Goal: Transaction & Acquisition: Purchase product/service

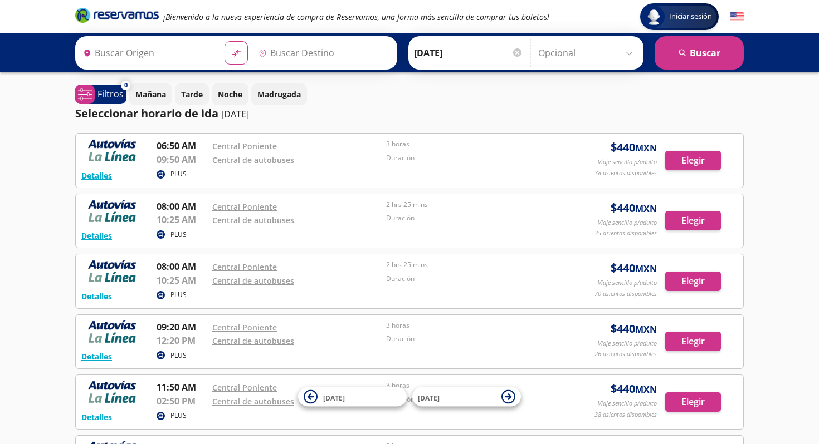
type input "[GEOGRAPHIC_DATA], [GEOGRAPHIC_DATA]"
type input "Maravatío, [GEOGRAPHIC_DATA]"
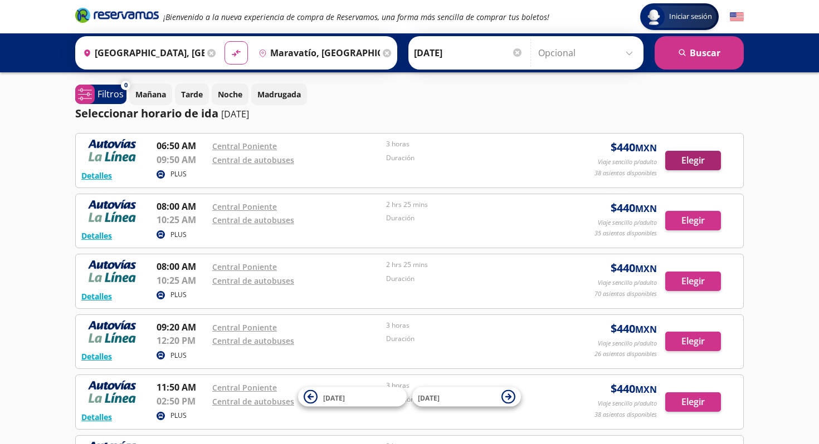
click at [685, 153] on button "Elegir" at bounding box center [693, 160] width 56 height 19
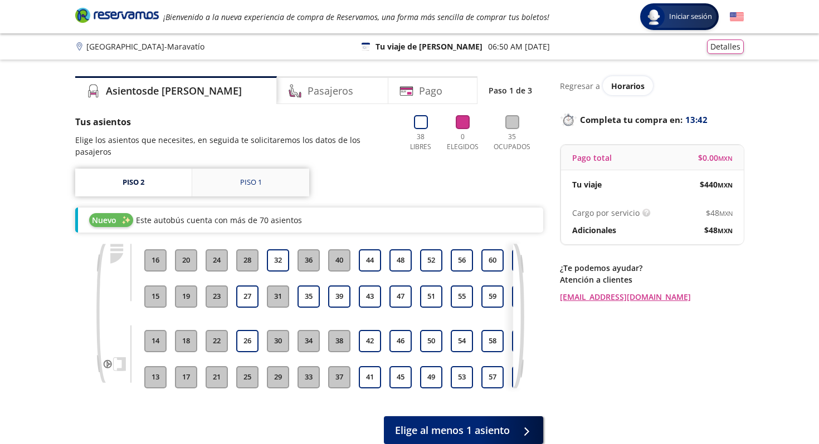
click at [251, 177] on div "Piso 1" at bounding box center [251, 182] width 22 height 11
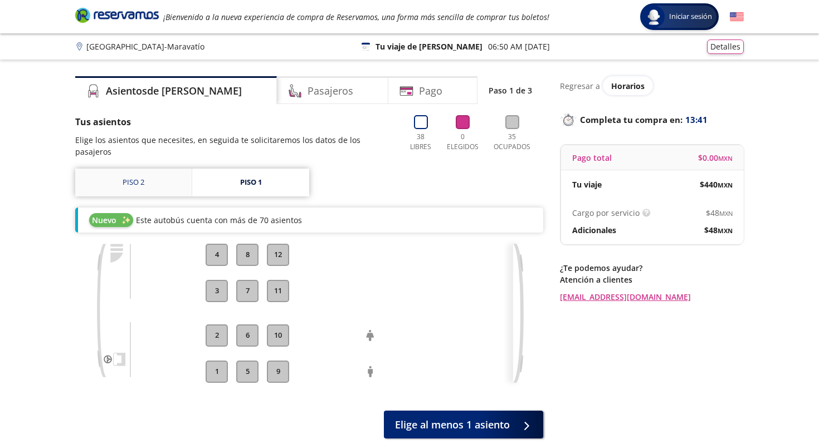
click at [154, 178] on link "Piso 2" at bounding box center [133, 183] width 116 height 28
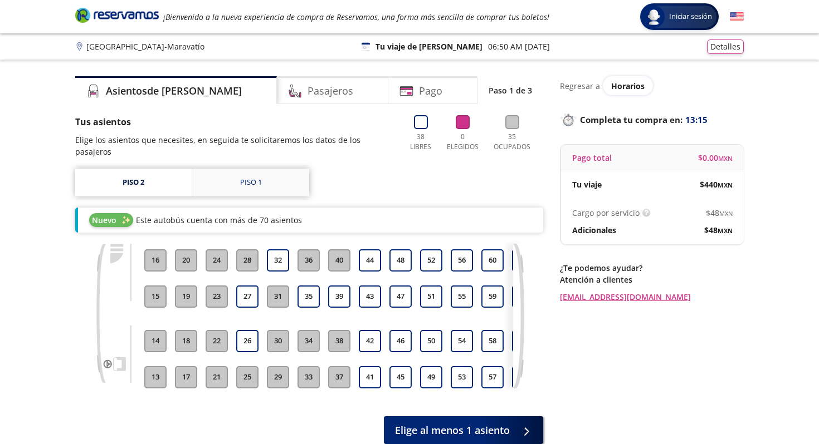
click at [259, 169] on link "Piso 1" at bounding box center [250, 183] width 117 height 28
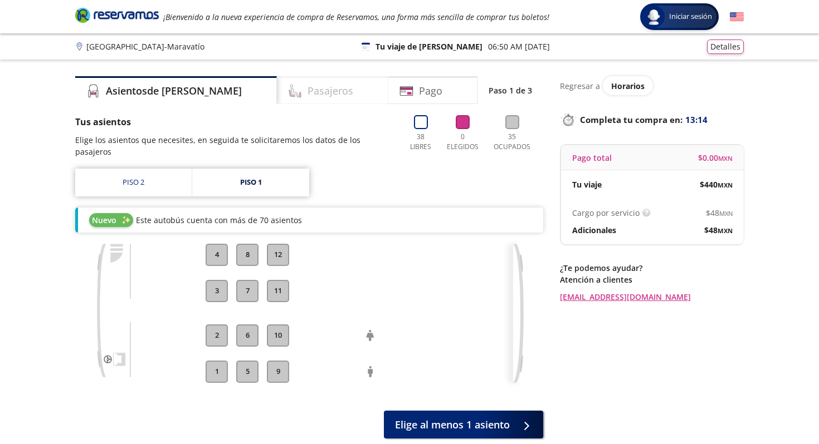
click at [307, 91] on h4 "Pasajeros" at bounding box center [330, 91] width 46 height 15
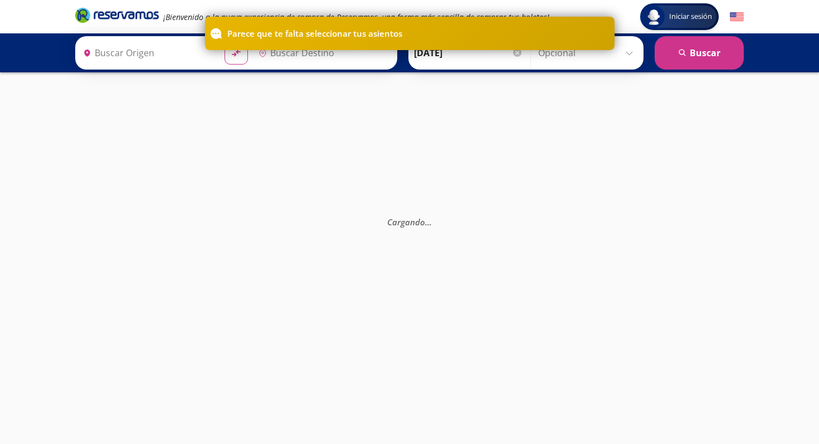
type input "Maravatío, [GEOGRAPHIC_DATA]"
type input "[GEOGRAPHIC_DATA], [GEOGRAPHIC_DATA]"
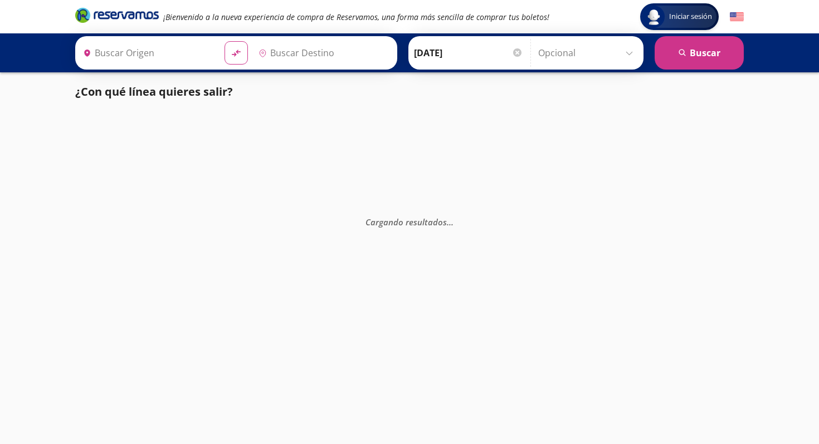
type input "[GEOGRAPHIC_DATA], [GEOGRAPHIC_DATA]"
type input "Maravatío, [GEOGRAPHIC_DATA]"
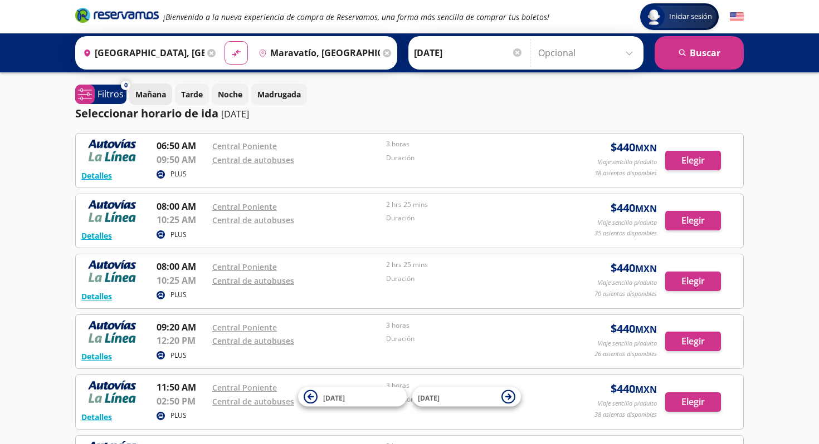
click at [150, 97] on p "Mañana" at bounding box center [150, 95] width 31 height 12
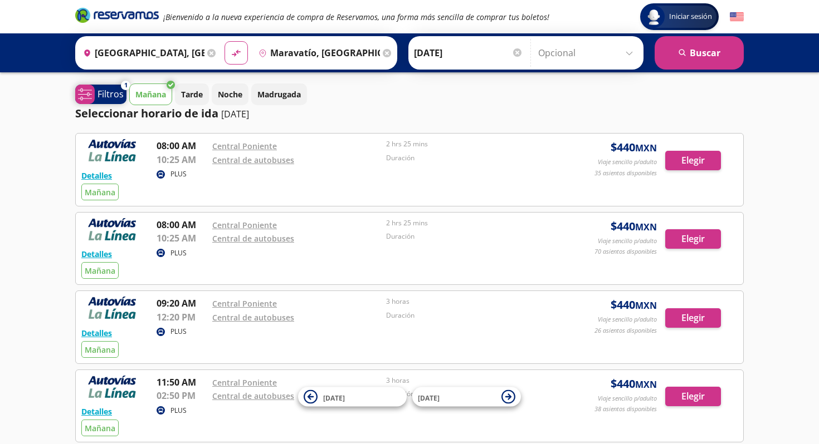
click at [106, 93] on p "Filtros" at bounding box center [110, 93] width 26 height 13
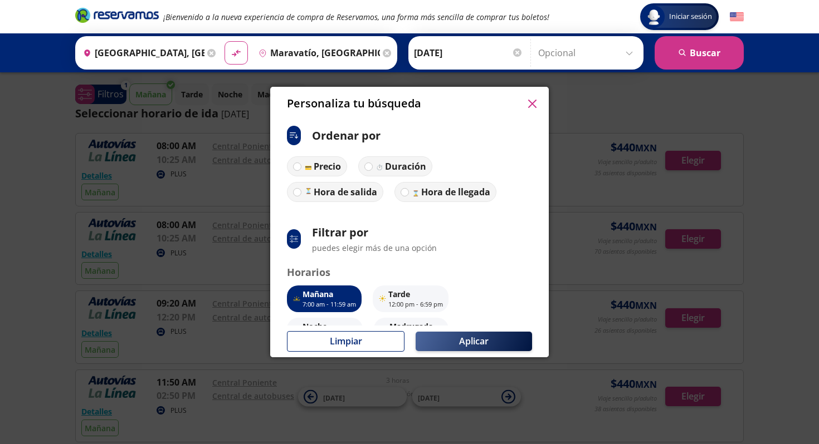
click at [457, 342] on button "Aplicar" at bounding box center [473, 341] width 116 height 19
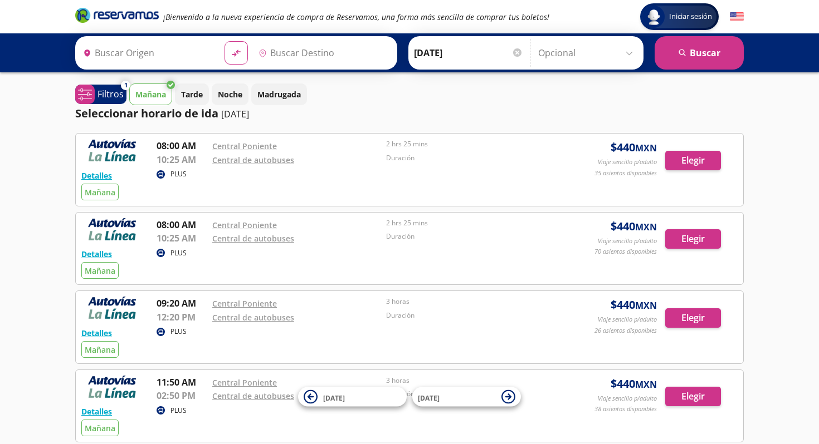
type input "[GEOGRAPHIC_DATA], [GEOGRAPHIC_DATA]"
type input "Maravatío, [GEOGRAPHIC_DATA]"
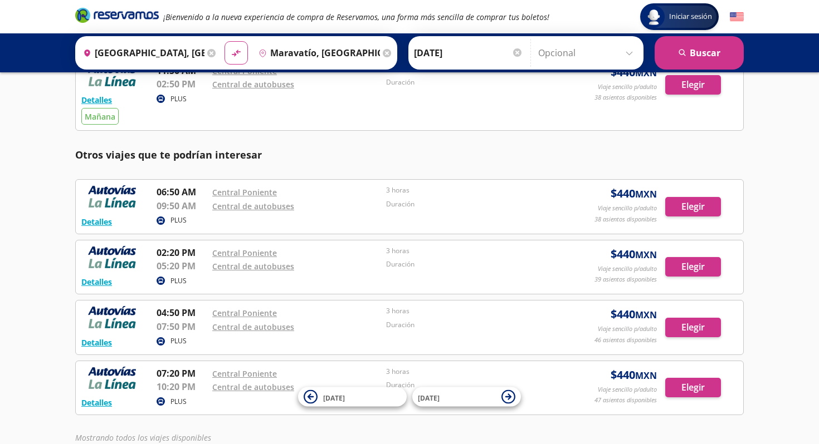
scroll to position [310, 0]
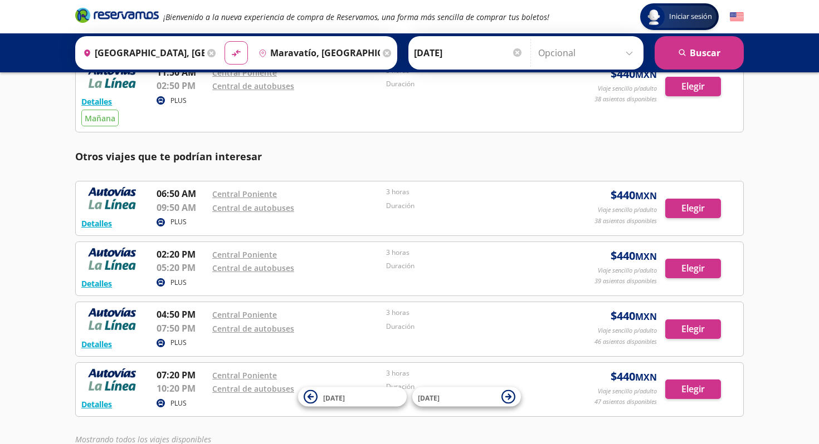
click at [174, 194] on p "06:50 AM" at bounding box center [181, 193] width 50 height 13
click at [703, 210] on button "Elegir" at bounding box center [693, 208] width 56 height 19
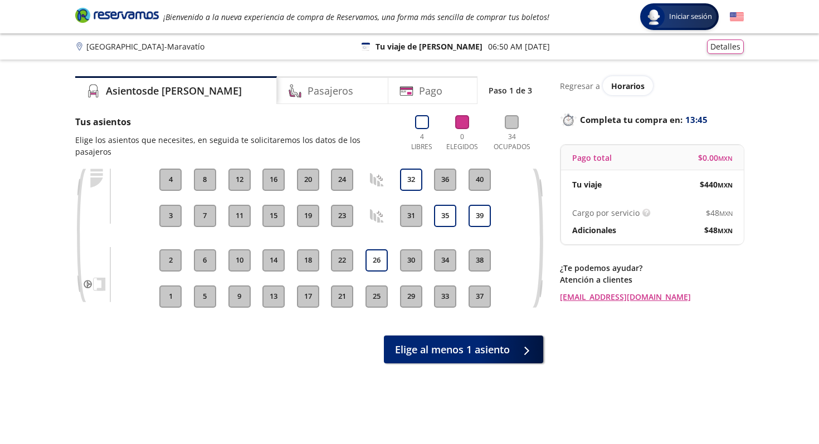
click at [304, 249] on button "18" at bounding box center [308, 260] width 22 height 22
click at [380, 249] on button "26" at bounding box center [376, 260] width 22 height 22
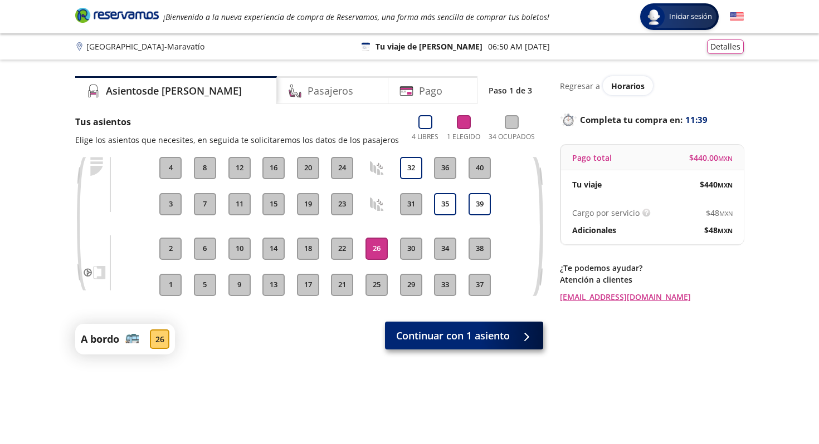
click at [512, 341] on button "Continuar con 1 asiento" at bounding box center [464, 336] width 158 height 28
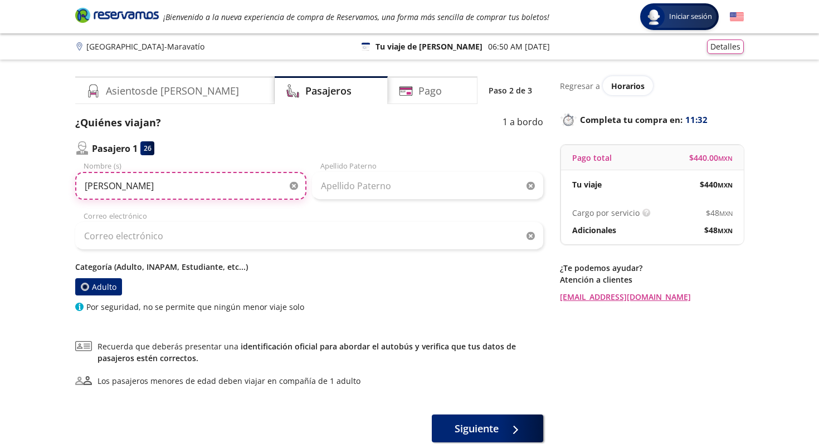
type input "[PERSON_NAME]"
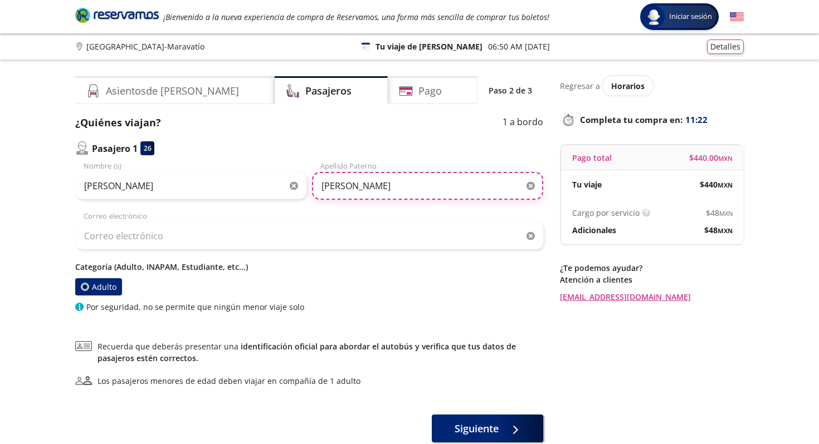
type input "[PERSON_NAME]"
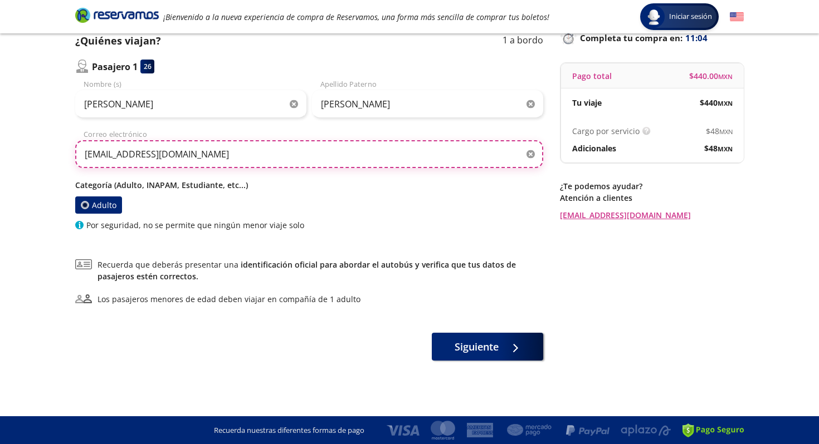
scroll to position [82, 0]
type input "[EMAIL_ADDRESS][DOMAIN_NAME]"
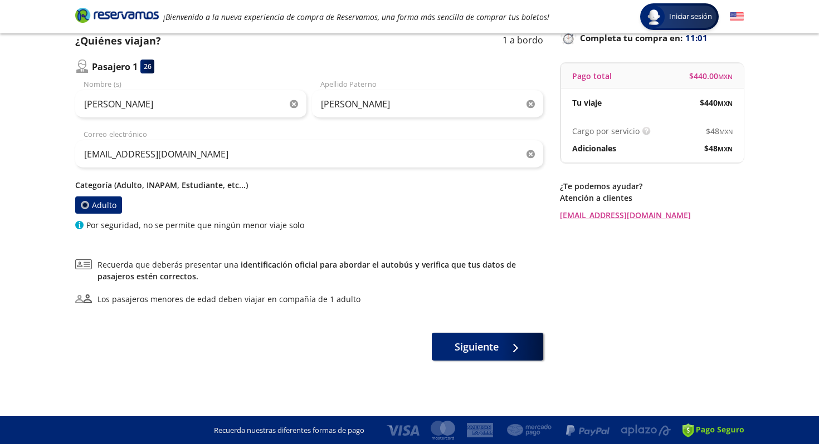
click at [83, 207] on div at bounding box center [84, 205] width 4 height 4
click at [83, 207] on input "Adulto" at bounding box center [85, 206] width 8 height 8
click at [505, 350] on div at bounding box center [512, 345] width 17 height 14
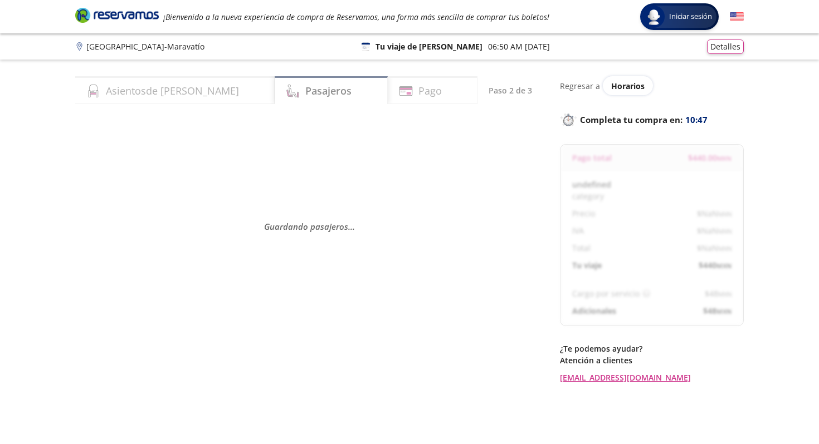
select select "MX"
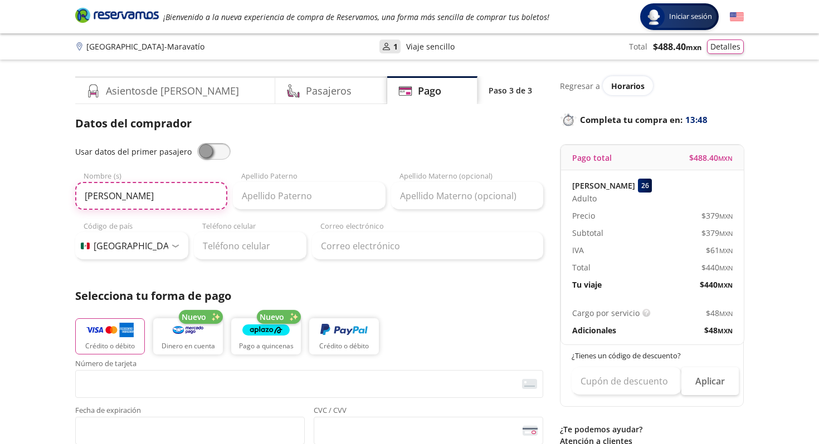
type input "[PERSON_NAME]"
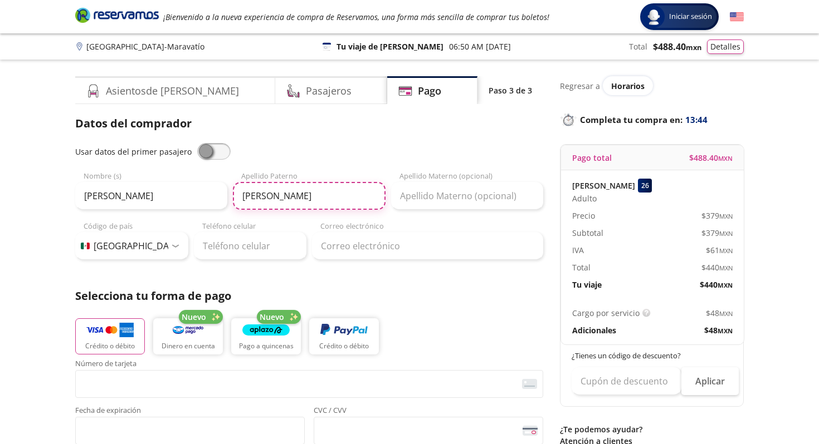
type input "[PERSON_NAME]"
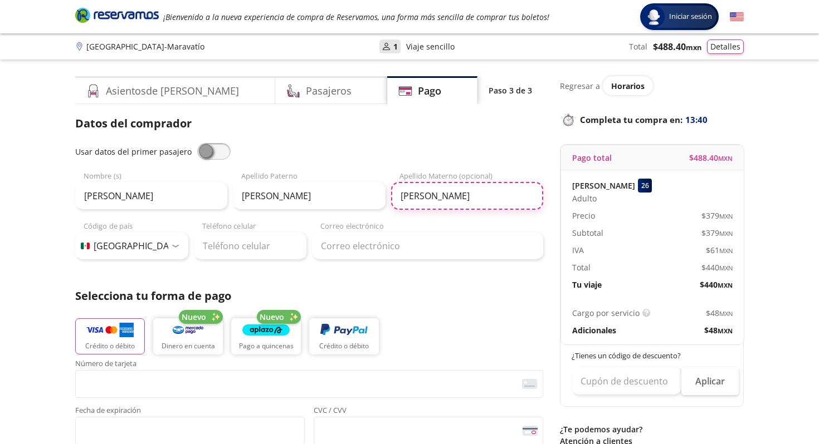
type input "[PERSON_NAME]"
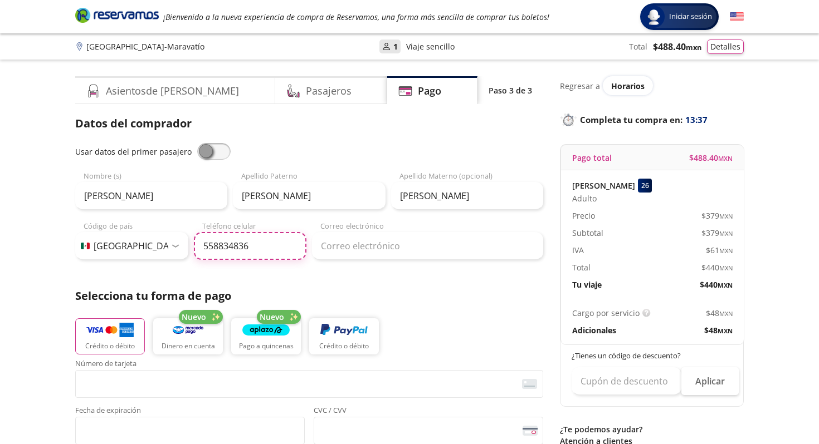
type input "55 8834 8363"
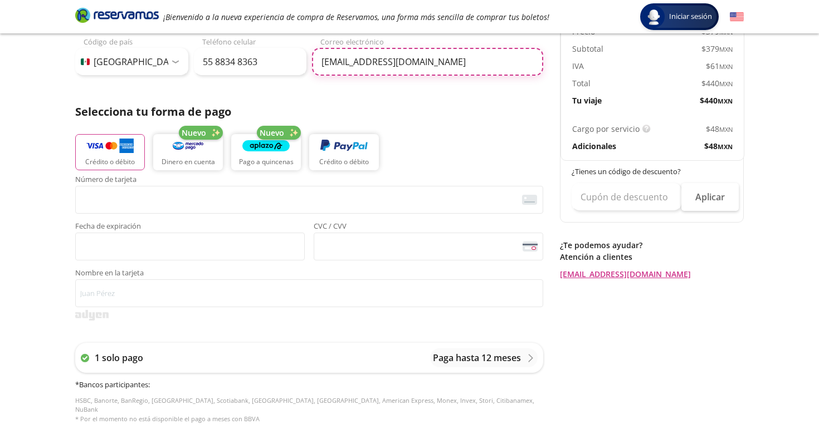
scroll to position [194, 0]
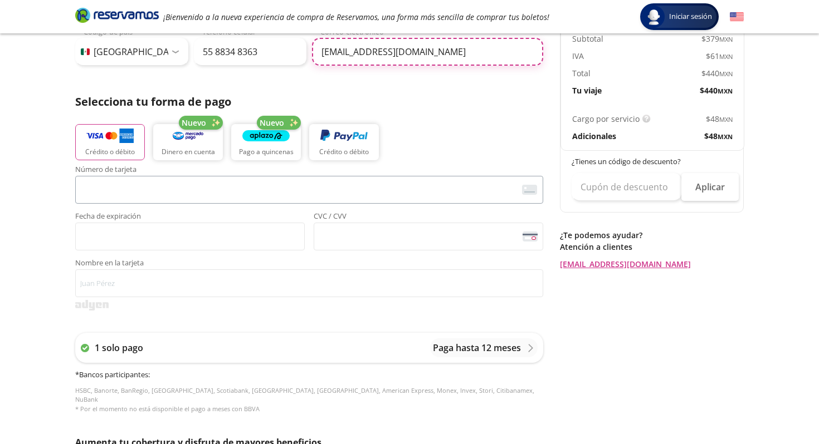
type input "[EMAIL_ADDRESS][DOMAIN_NAME]"
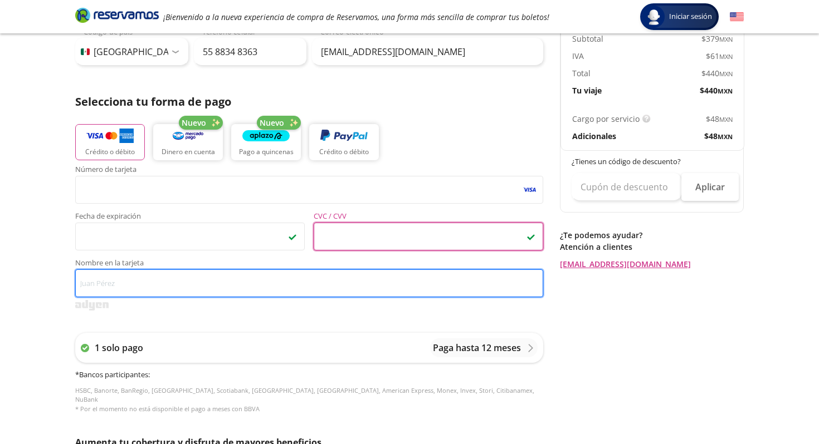
click at [142, 288] on input "Nombre en la tarjeta" at bounding box center [309, 284] width 468 height 28
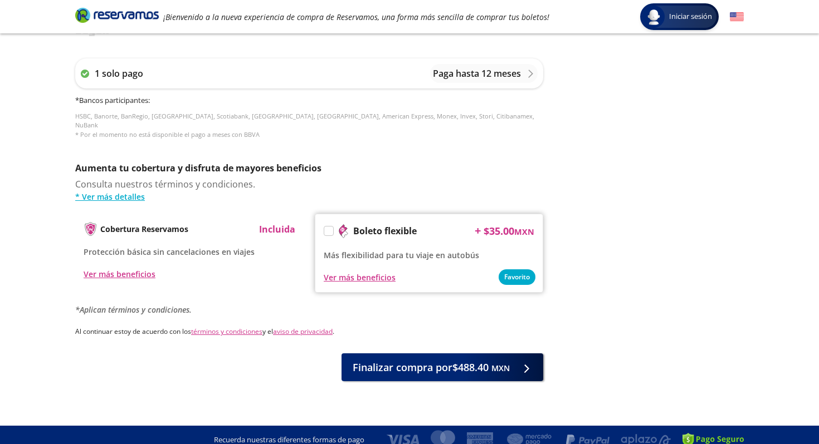
scroll to position [468, 0]
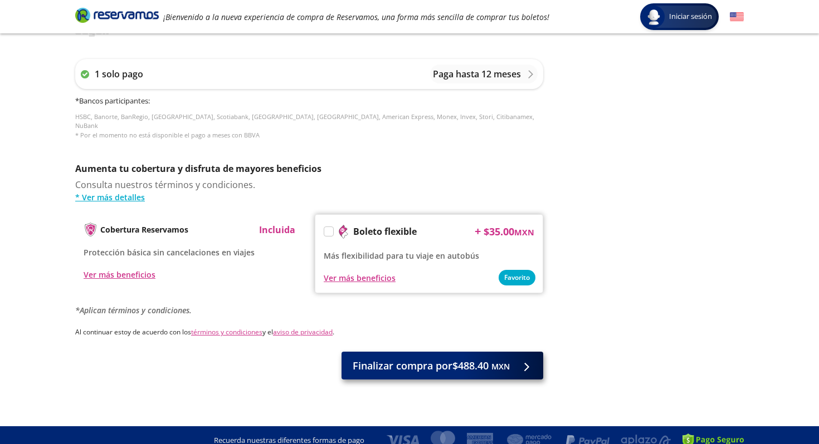
type input "[PERSON_NAME]"
click at [466, 360] on span "Finalizar compra por $488.40 MXN" at bounding box center [430, 366] width 157 height 15
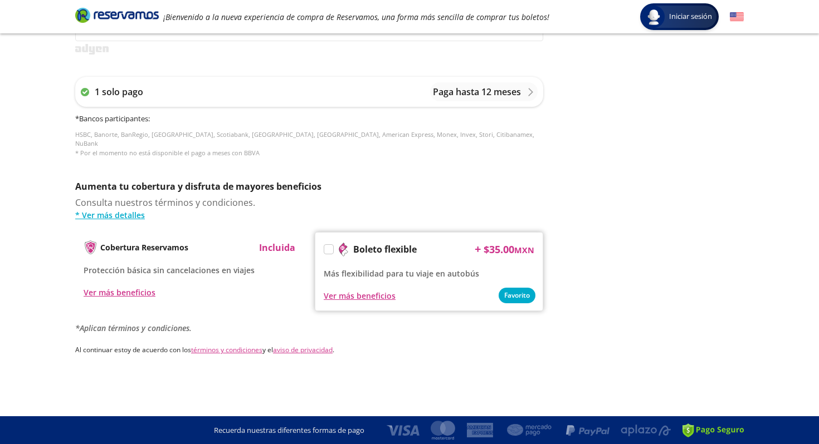
scroll to position [0, 0]
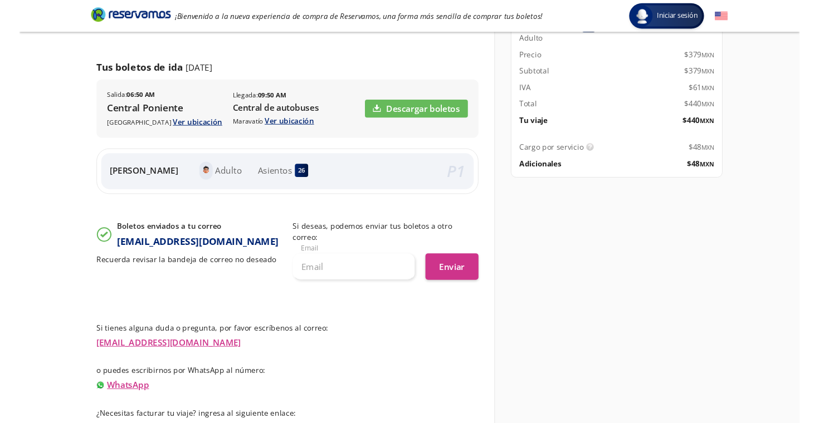
scroll to position [153, 0]
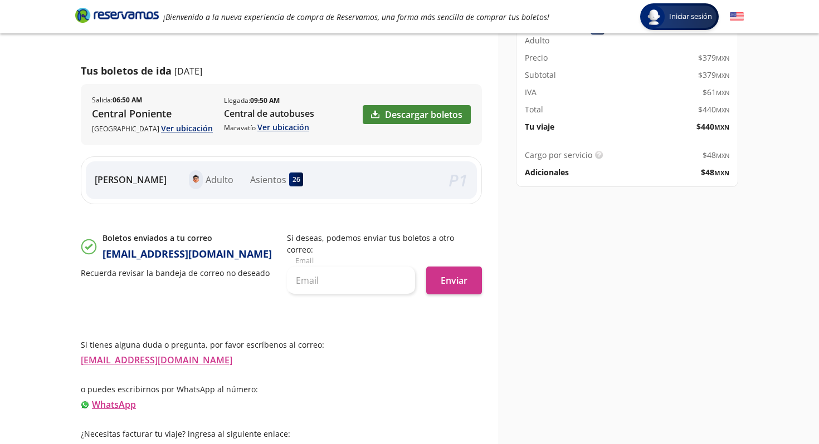
click at [418, 111] on link "Descargar boletos" at bounding box center [417, 114] width 108 height 19
